Goal: Check status: Check status

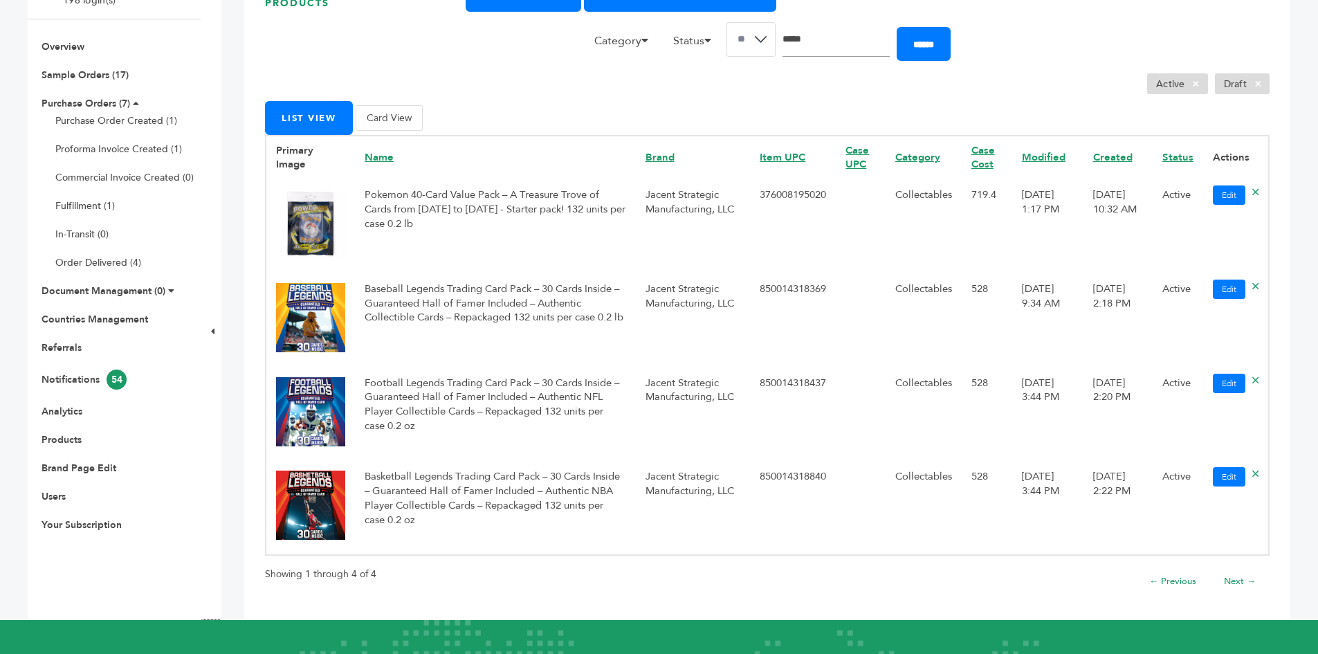
click at [84, 110] on li "Purchase Orders (7) Purchase Order Created (1) Proforma Invoice Created (1) Com…" at bounding box center [114, 183] width 159 height 172
click at [84, 101] on link "Purchase Orders (7)" at bounding box center [86, 103] width 89 height 13
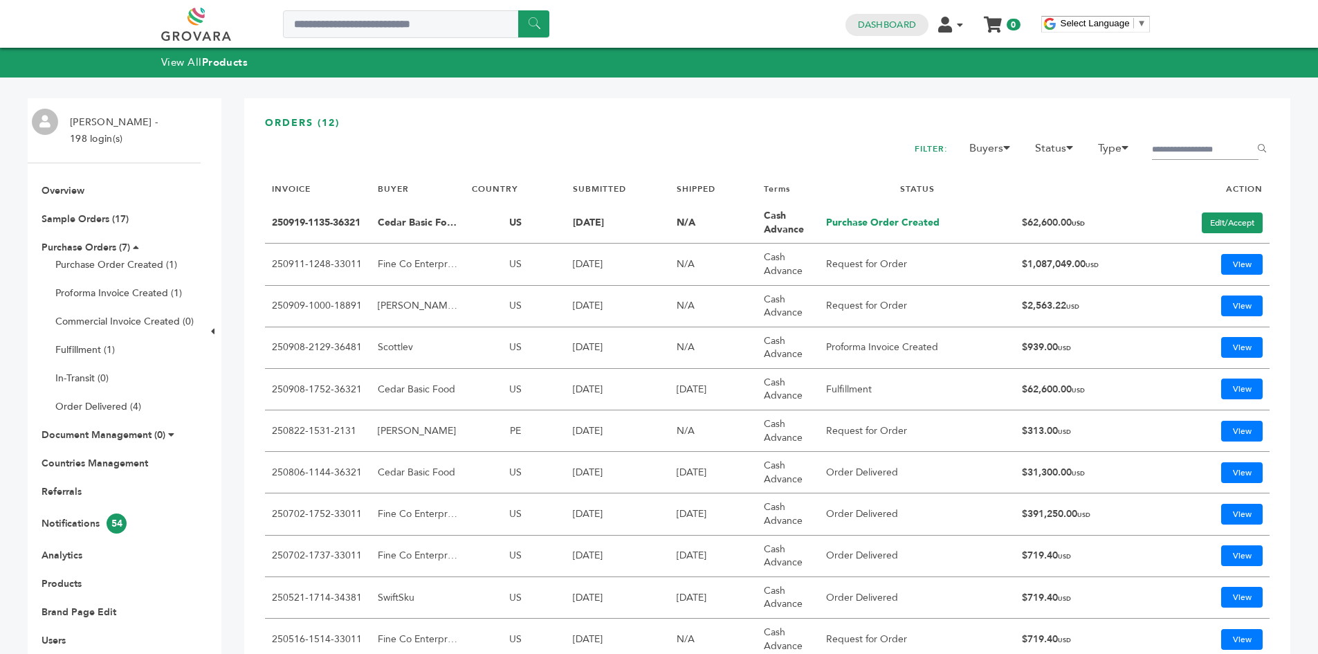
drag, startPoint x: 1083, startPoint y: 226, endPoint x: 1011, endPoint y: 226, distance: 71.3
click at [1015, 226] on td "$62,600.00 USD" at bounding box center [1085, 223] width 140 height 42
click at [1209, 226] on link "Edit/Accept" at bounding box center [1232, 222] width 61 height 21
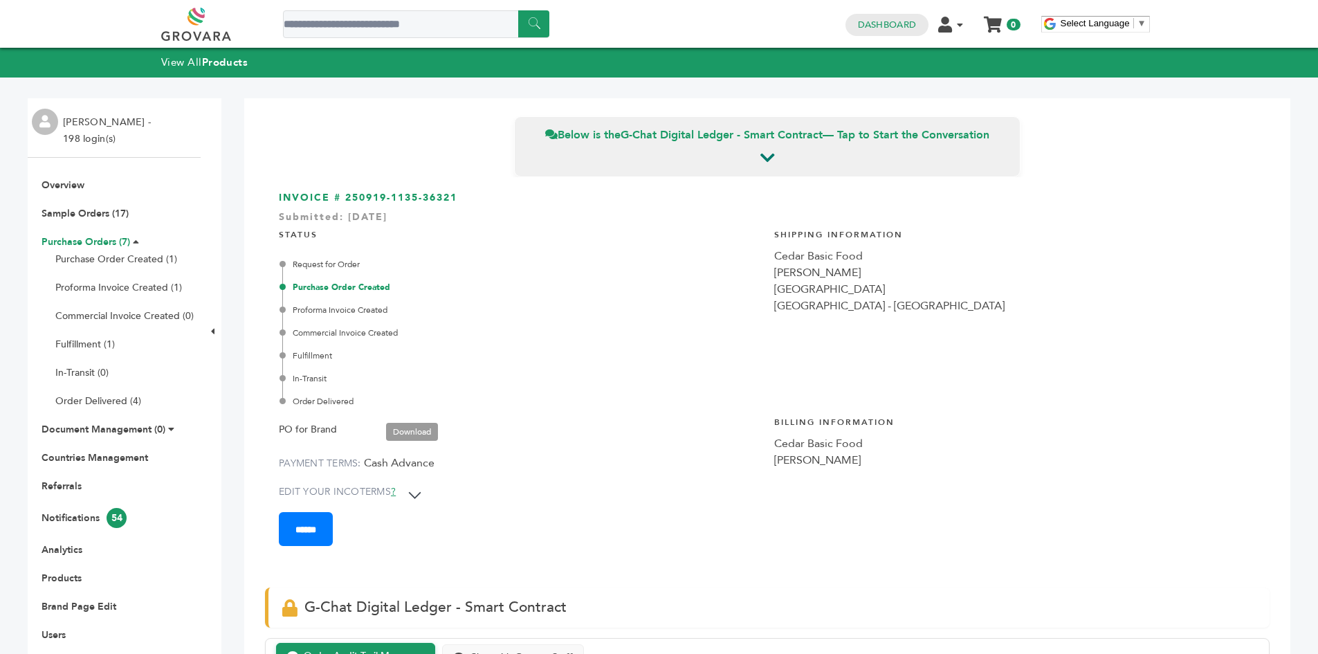
click at [104, 235] on link "Purchase Orders (7)" at bounding box center [86, 241] width 89 height 13
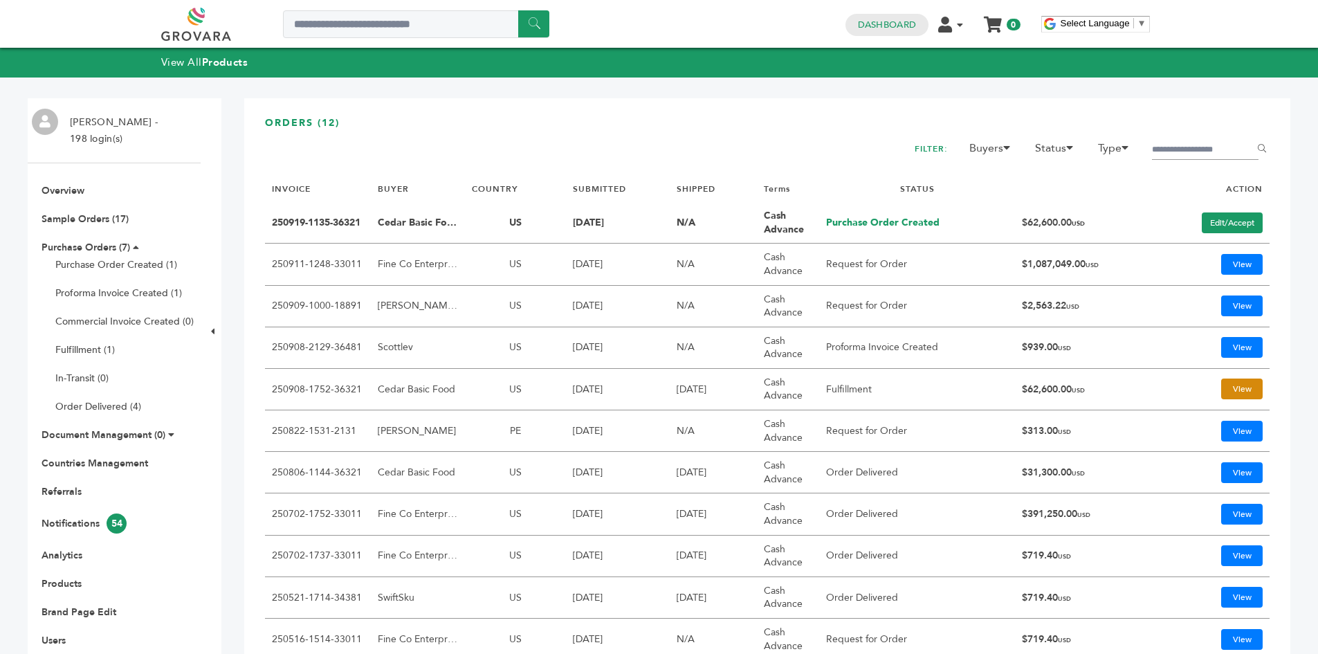
click at [1233, 388] on link "View" at bounding box center [1242, 388] width 42 height 21
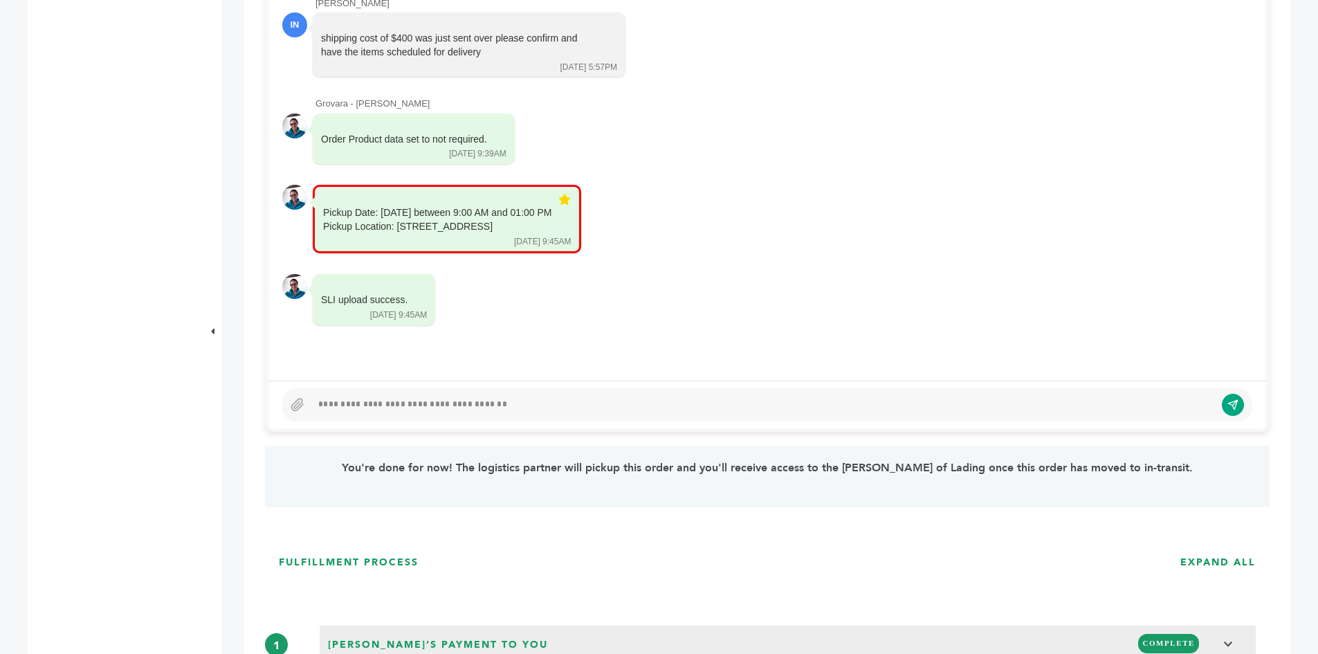
scroll to position [761, 0]
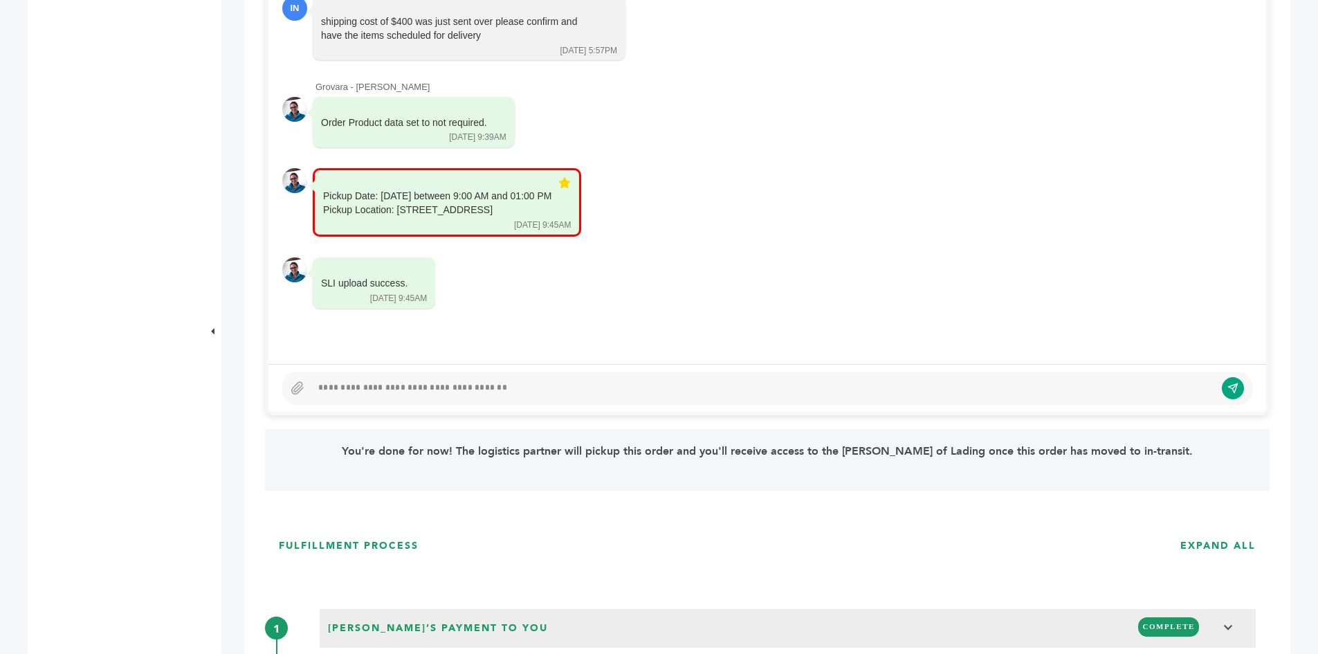
click at [392, 382] on div at bounding box center [762, 388] width 903 height 17
drag, startPoint x: 559, startPoint y: 224, endPoint x: 317, endPoint y: 208, distance: 242.7
click at [317, 208] on div "Pickup Date: [DATE] between 9:00 AM and 01:00 PM Pickup Location: [STREET_ADDRE…" at bounding box center [447, 202] width 268 height 68
copy div "Pickup Date: [DATE] between 9:00 AM and 01:00 PM Pickup Location: [STREET_ADDRE…"
click at [551, 217] on div "Pickup Date: [DATE] between 9:00 AM and 01:00 PM Pickup Location: [STREET_ADDRE…" at bounding box center [437, 203] width 228 height 27
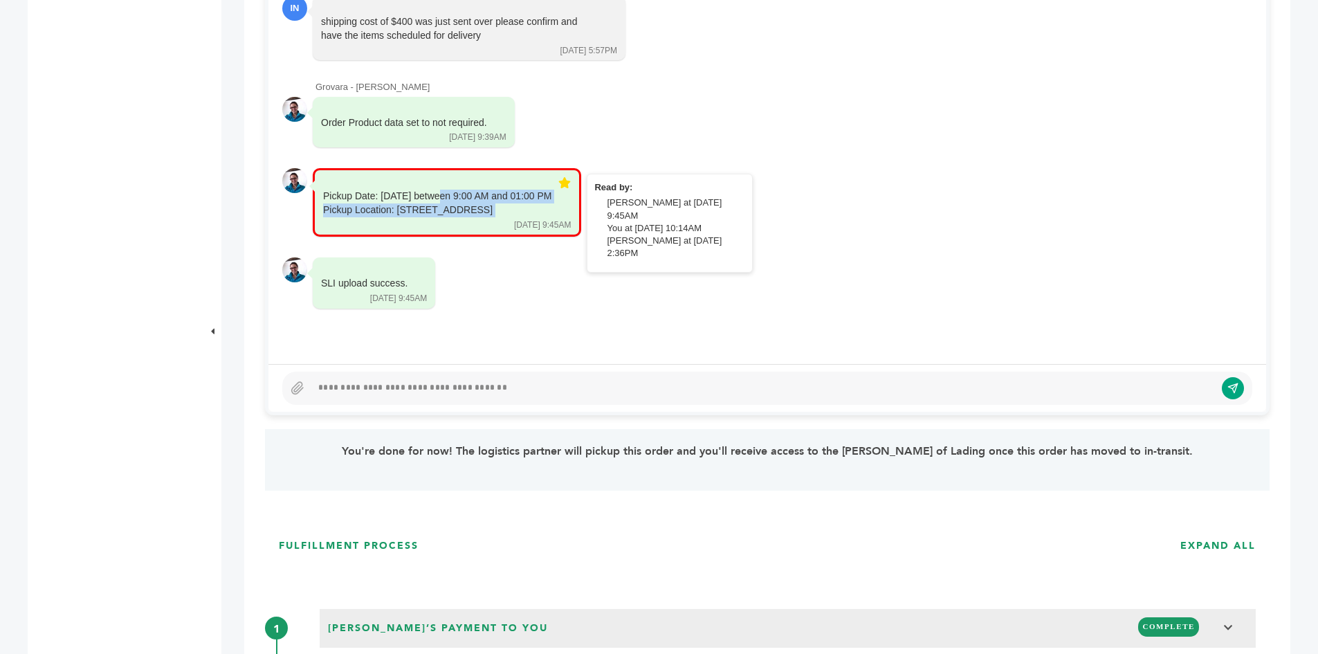
drag, startPoint x: 562, startPoint y: 223, endPoint x: 326, endPoint y: 206, distance: 236.5
click at [326, 206] on div "Pickup Date: [DATE] between 9:00 AM and 01:00 PM Pickup Location: [STREET_ADDRE…" at bounding box center [437, 203] width 228 height 27
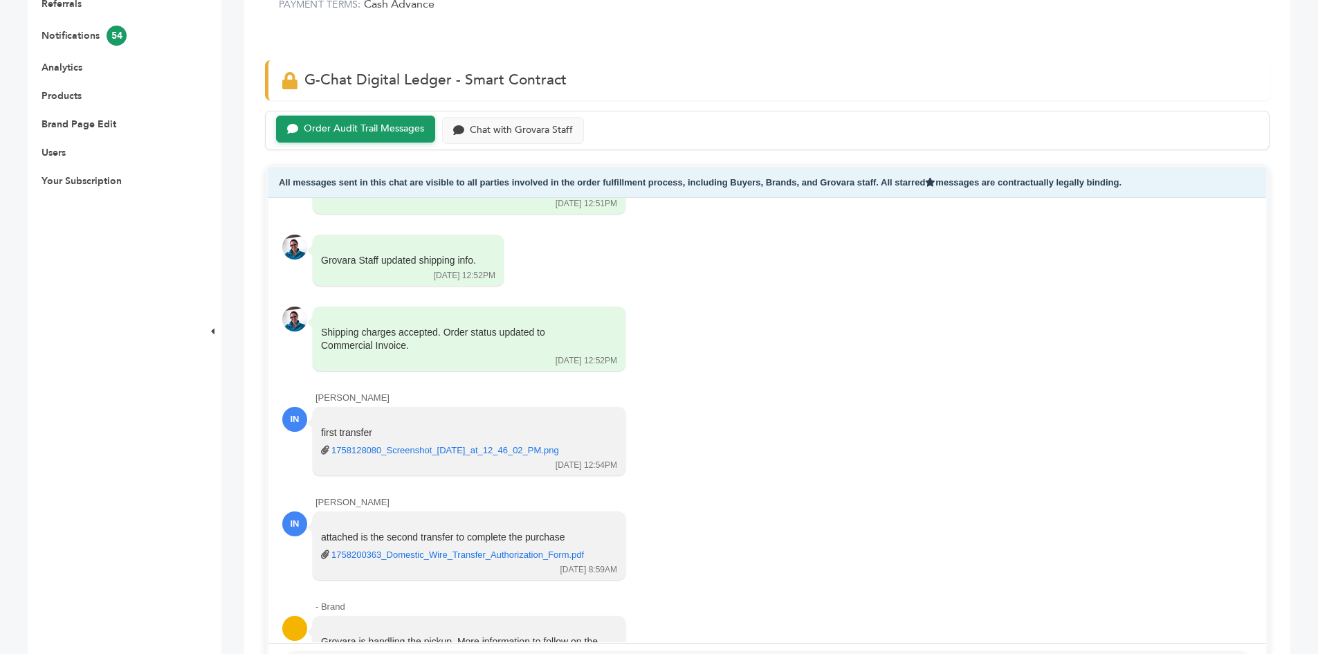
scroll to position [346, 0]
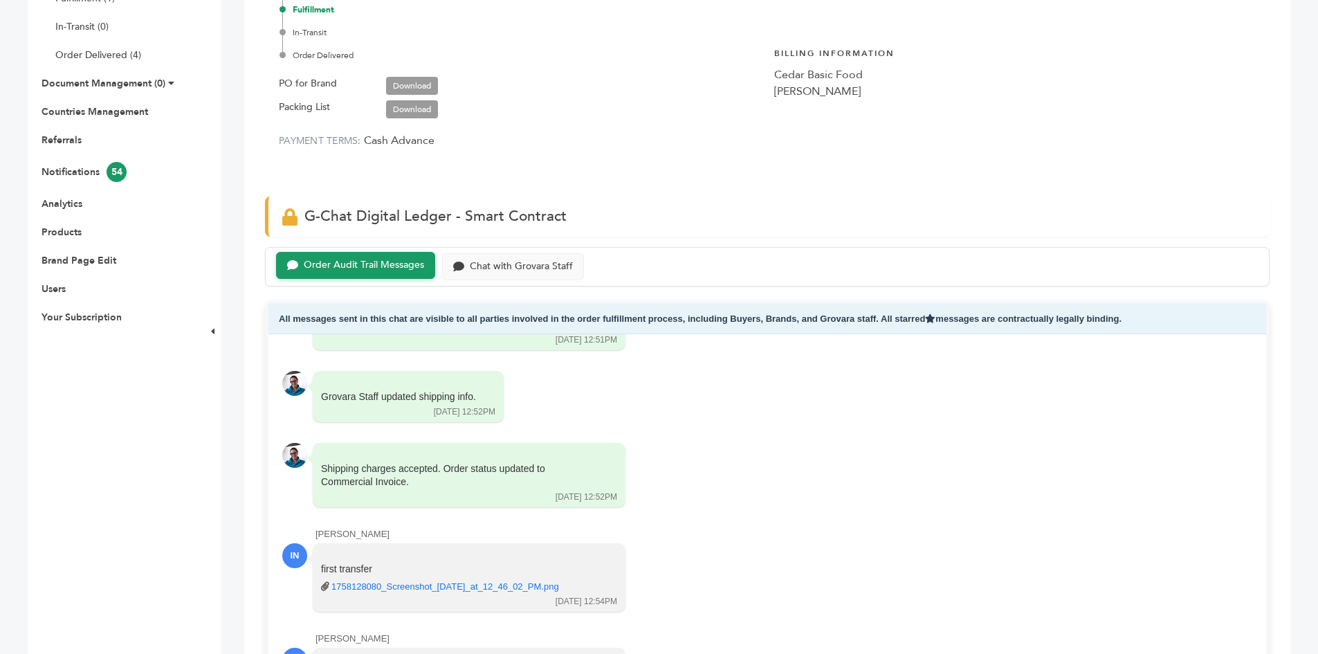
click at [421, 83] on link "Download" at bounding box center [412, 86] width 52 height 18
